Goal: Task Accomplishment & Management: Manage account settings

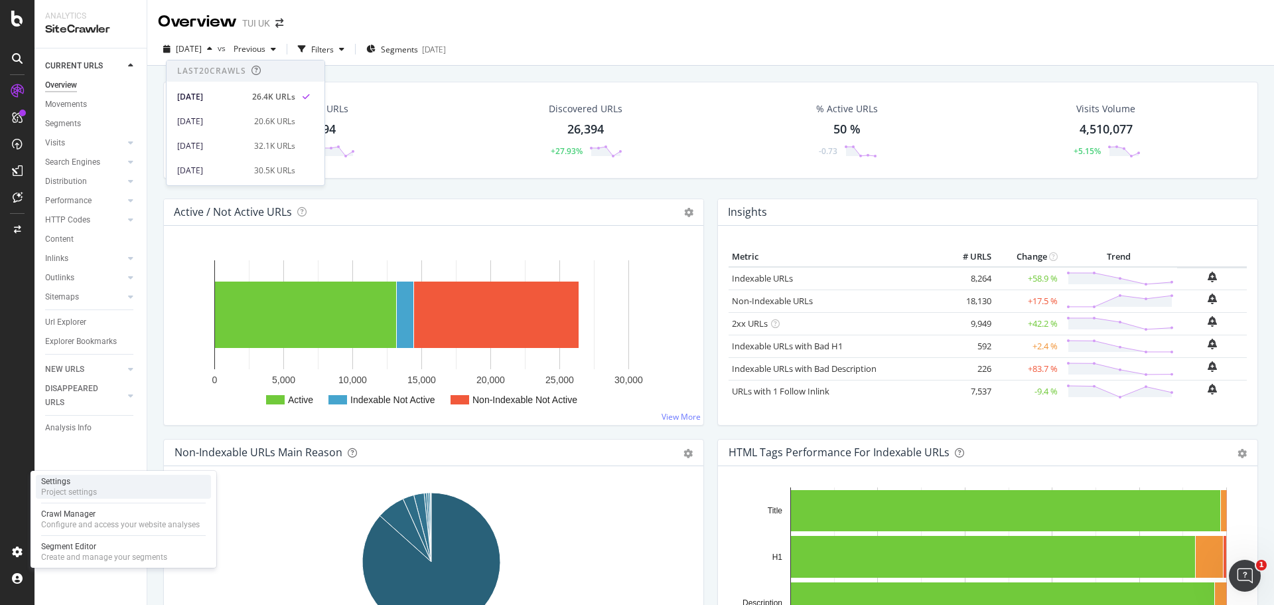
click at [80, 493] on div "Project settings" at bounding box center [69, 492] width 56 height 11
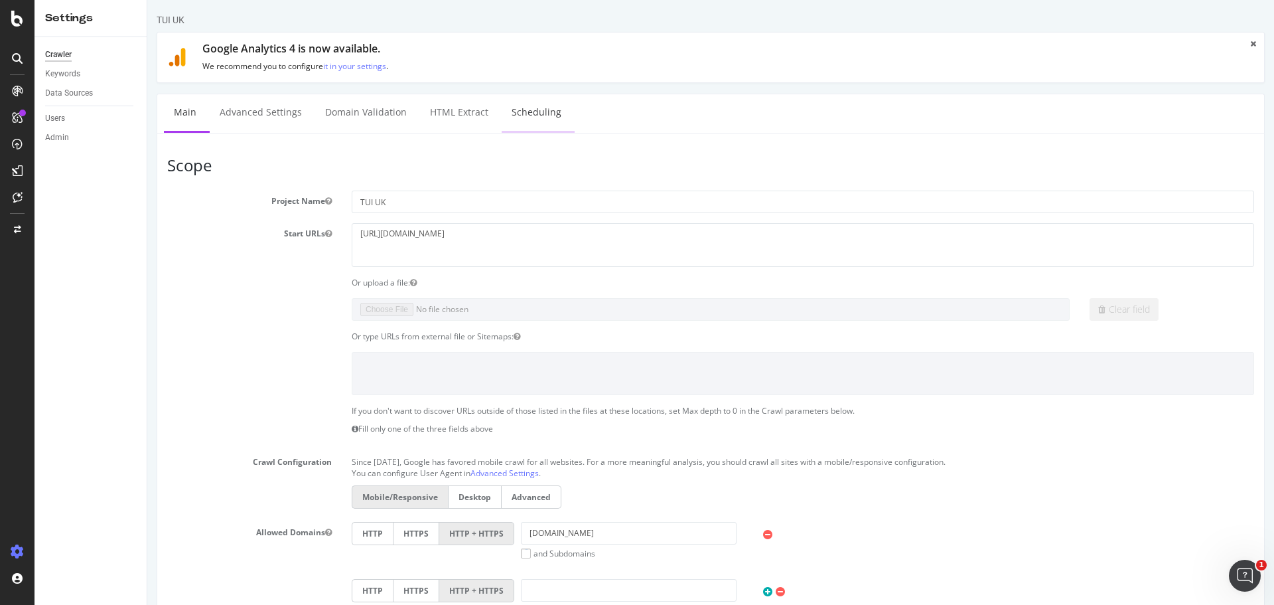
click at [522, 112] on link "Scheduling" at bounding box center [537, 112] width 70 height 37
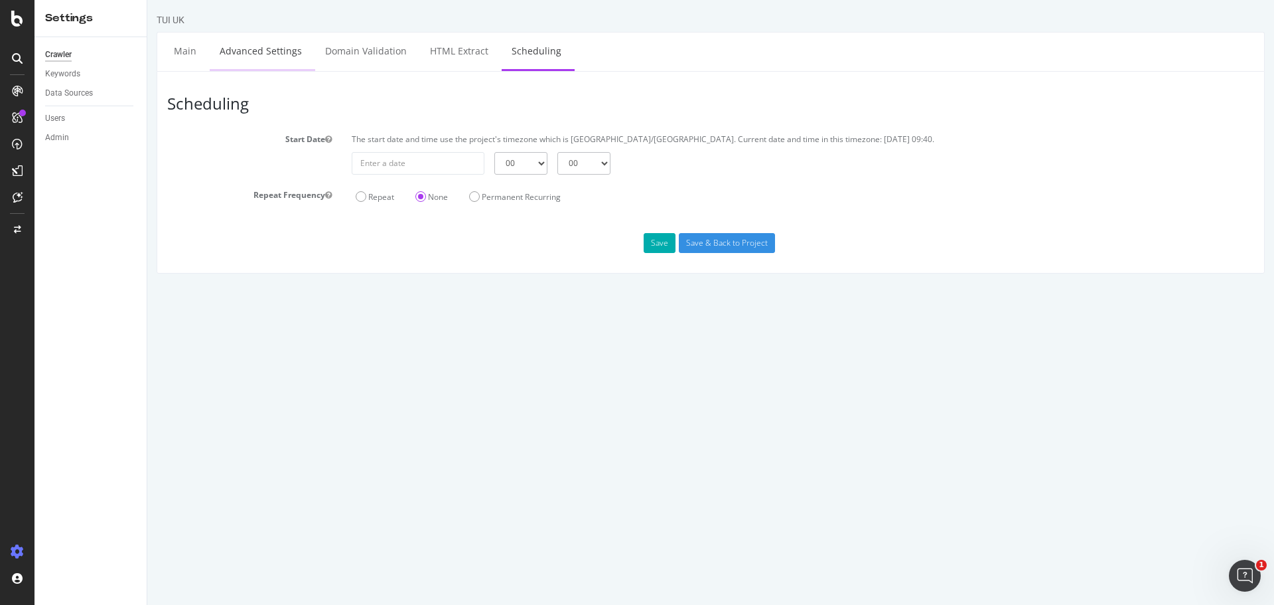
click at [221, 54] on link "Advanced Settings" at bounding box center [261, 51] width 102 height 37
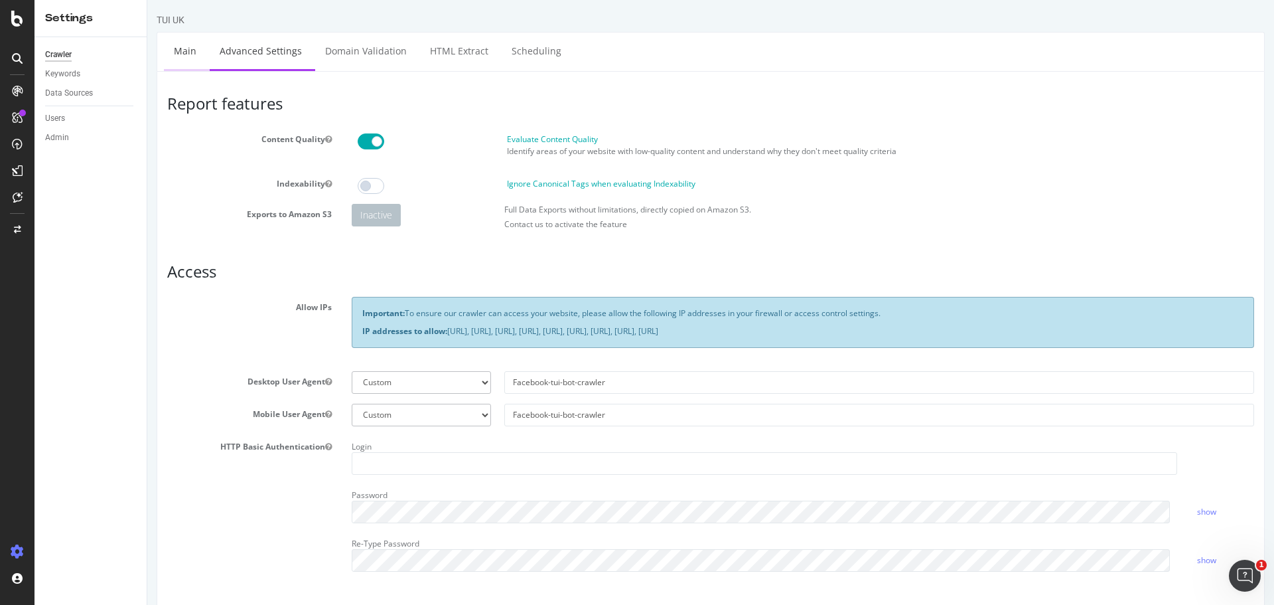
click at [171, 54] on link "Main" at bounding box center [185, 51] width 42 height 37
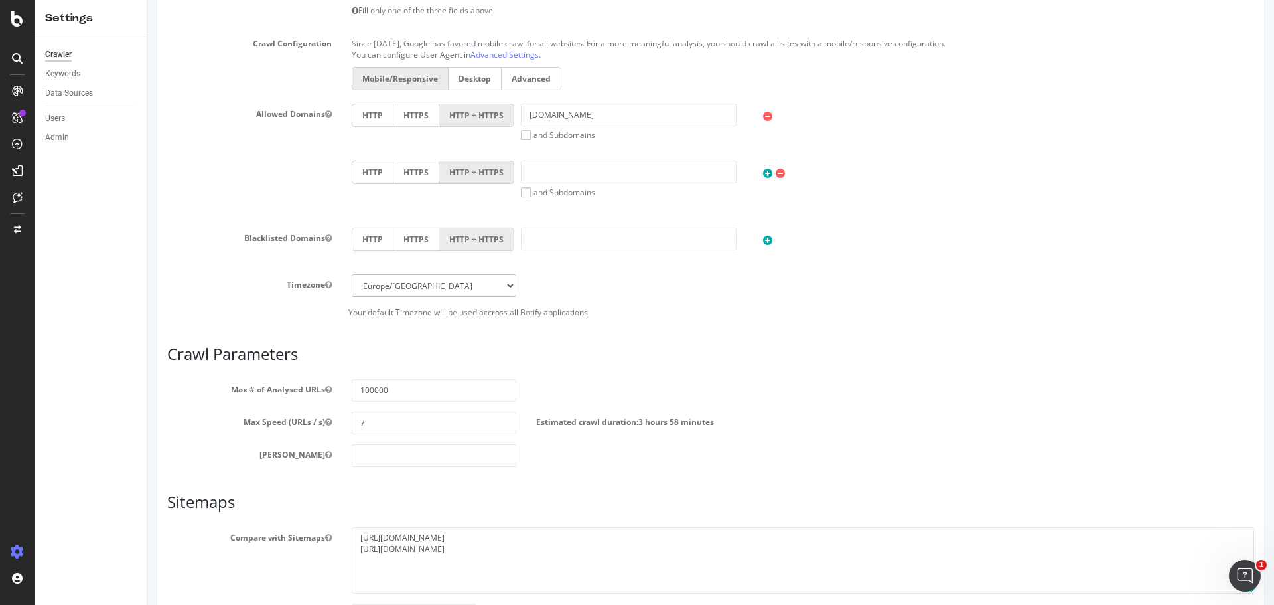
scroll to position [517, 0]
